Goal: Navigation & Orientation: Find specific page/section

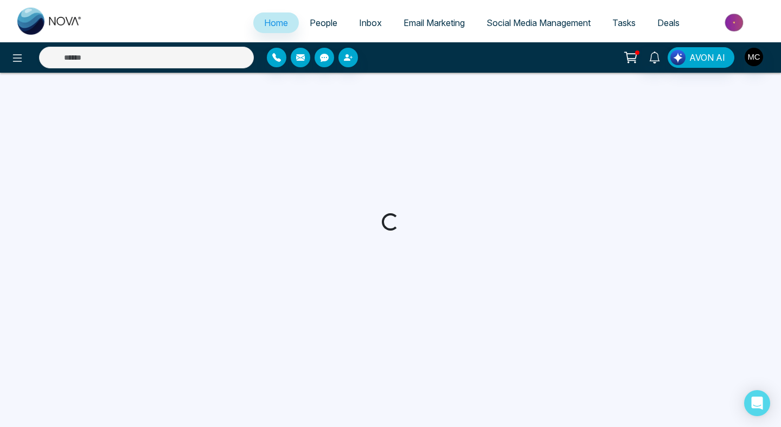
select select "*"
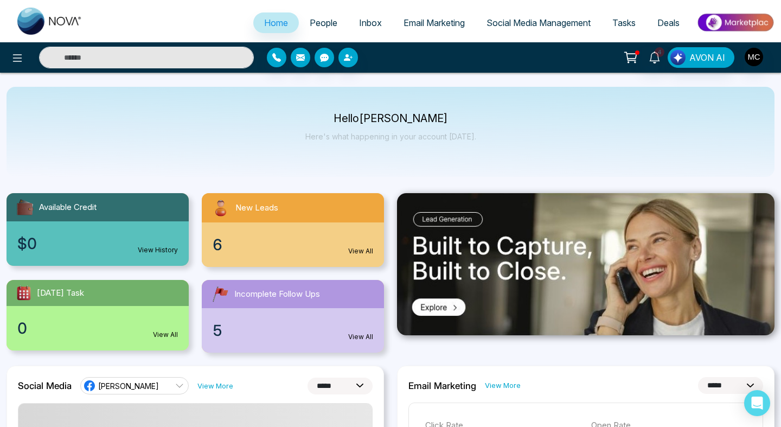
click at [339, 224] on div "6 View All" at bounding box center [293, 245] width 182 height 45
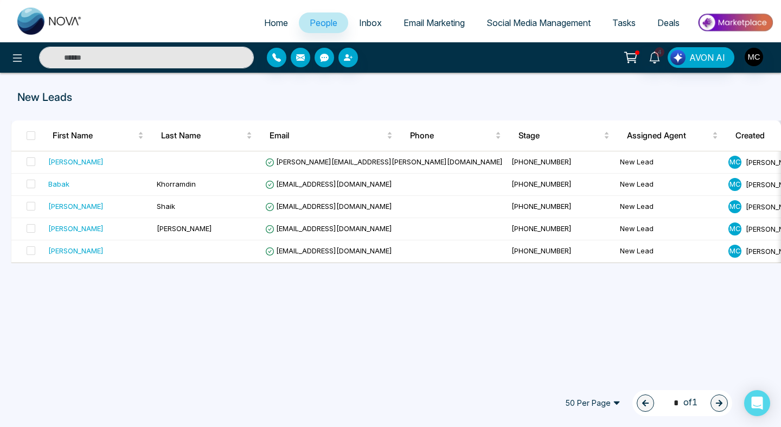
click at [322, 25] on span "People" at bounding box center [324, 22] width 28 height 11
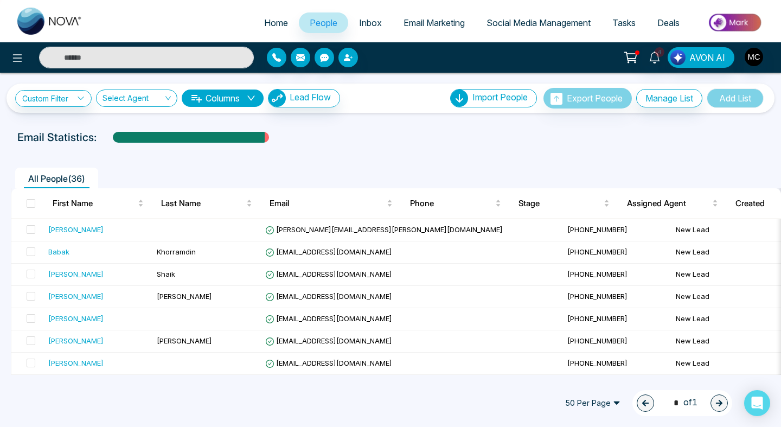
click at [275, 29] on link "Home" at bounding box center [276, 22] width 46 height 21
select select "*"
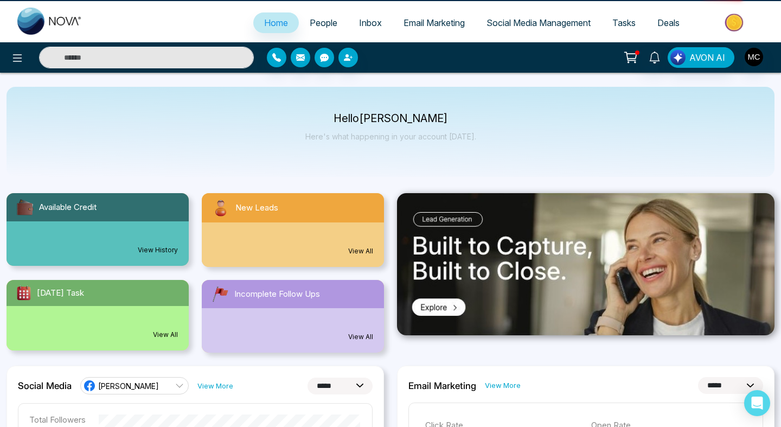
click at [312, 24] on span "People" at bounding box center [324, 22] width 28 height 11
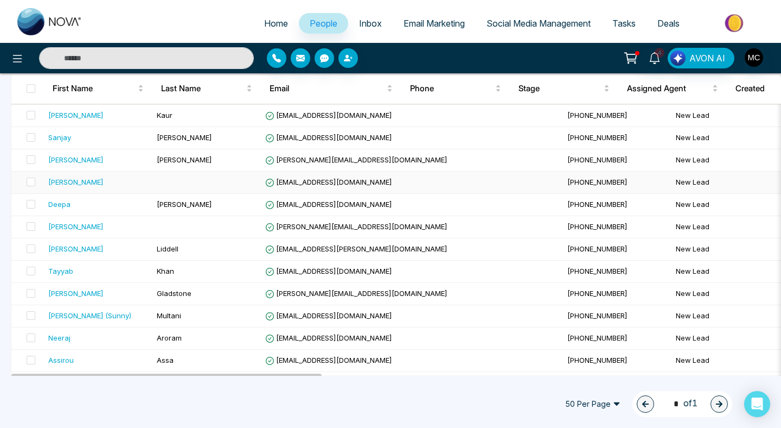
scroll to position [443, 0]
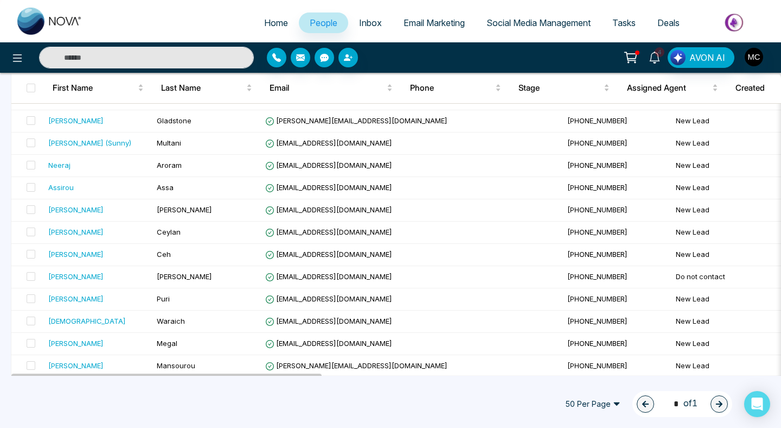
click at [657, 60] on icon at bounding box center [655, 58] width 12 height 12
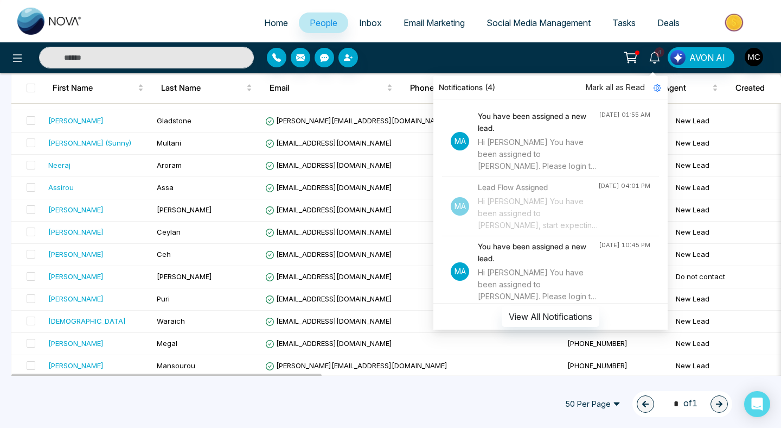
click at [555, 130] on h4 "You have been assigned a new lead." at bounding box center [538, 122] width 121 height 24
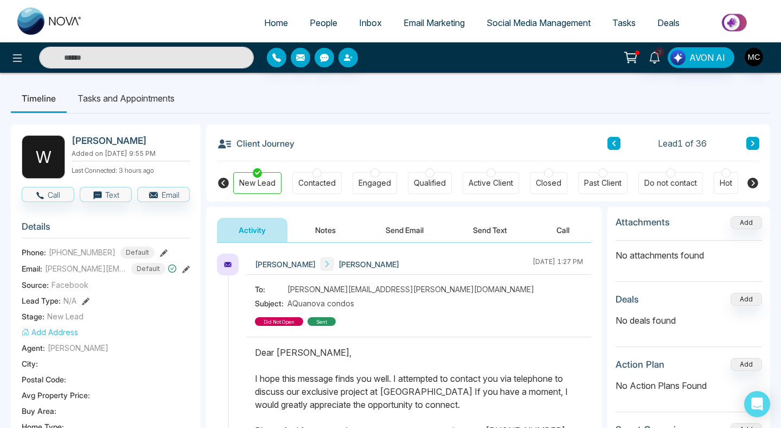
click at [271, 24] on span "Home" at bounding box center [276, 22] width 24 height 11
select select "*"
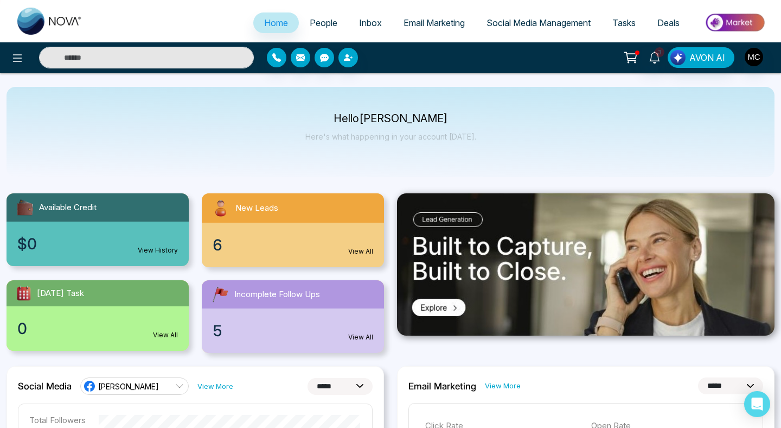
click at [323, 26] on span "People" at bounding box center [324, 22] width 28 height 11
